Goal: Task Accomplishment & Management: Complete application form

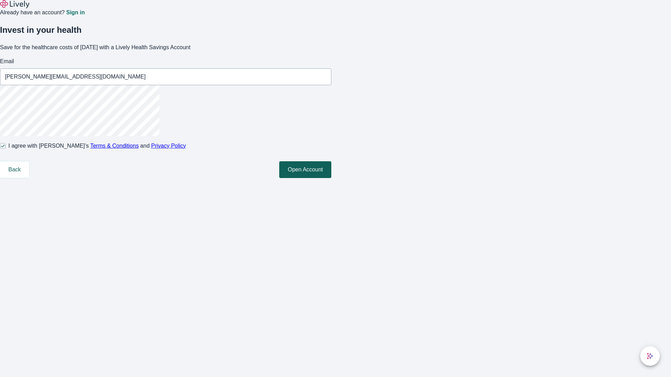
click at [331, 178] on button "Open Account" at bounding box center [305, 169] width 52 height 17
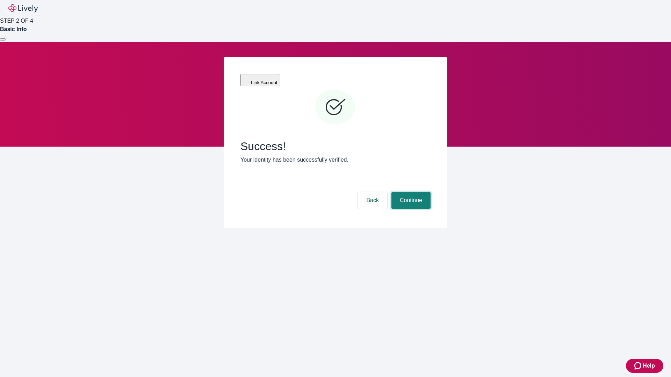
click at [410, 192] on button "Continue" at bounding box center [410, 200] width 39 height 17
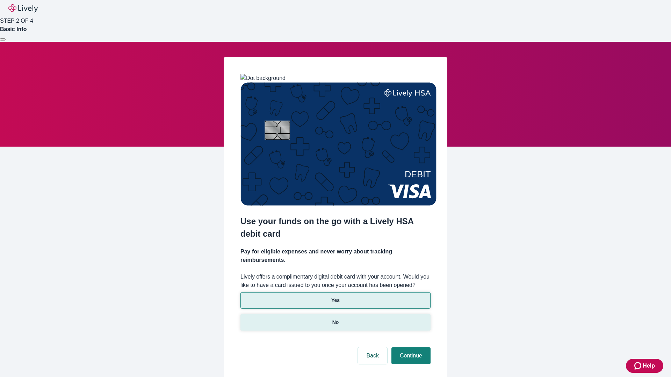
click at [335, 319] on p "No" at bounding box center [335, 322] width 7 height 7
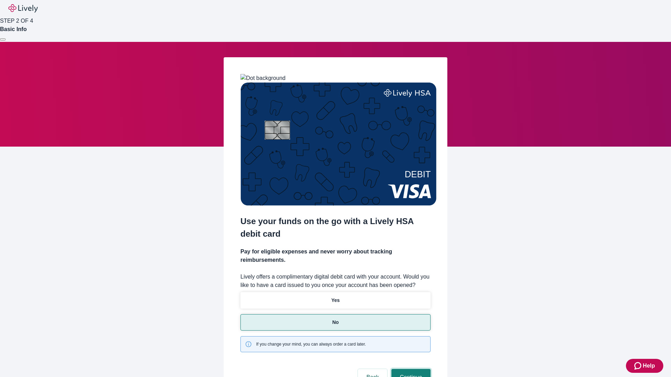
click at [410, 369] on button "Continue" at bounding box center [410, 377] width 39 height 17
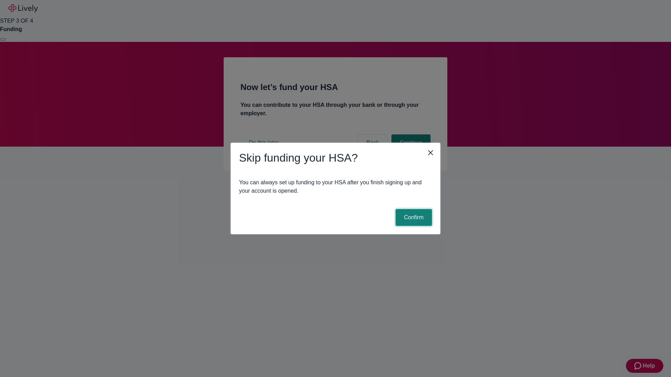
click at [413, 218] on button "Confirm" at bounding box center [414, 217] width 36 height 17
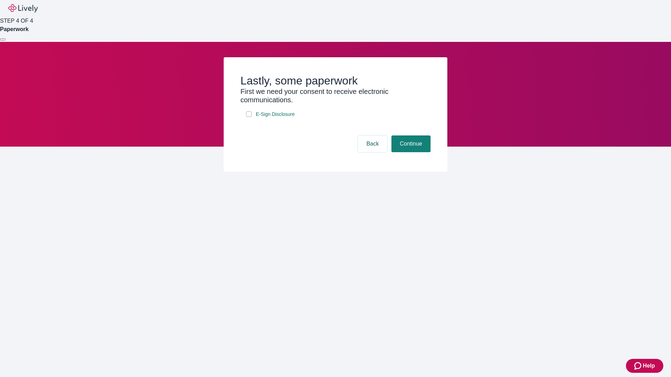
click at [249, 117] on input "E-Sign Disclosure" at bounding box center [249, 114] width 6 height 6
checkbox input "true"
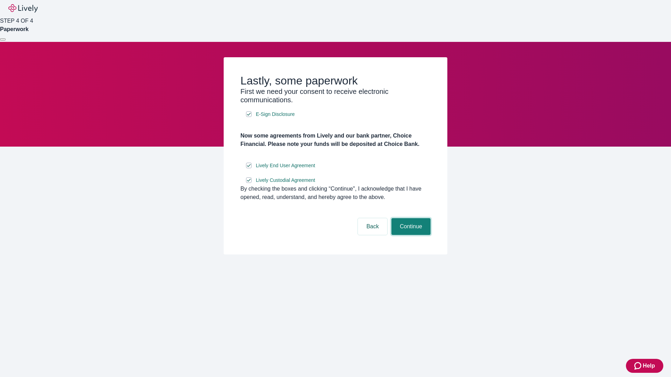
click at [410, 235] on button "Continue" at bounding box center [410, 226] width 39 height 17
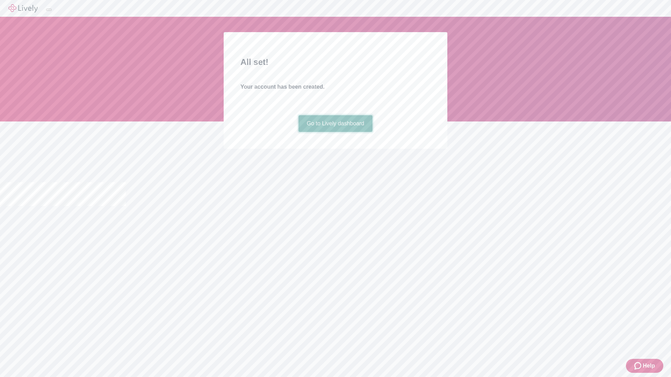
click at [335, 132] on link "Go to Lively dashboard" at bounding box center [335, 123] width 74 height 17
